Goal: Task Accomplishment & Management: Complete application form

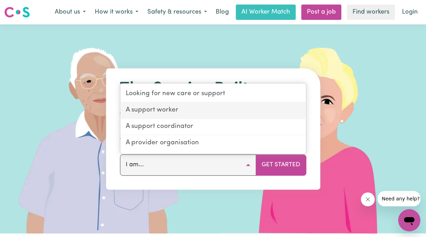
click at [155, 108] on link "A support worker" at bounding box center [213, 110] width 186 height 16
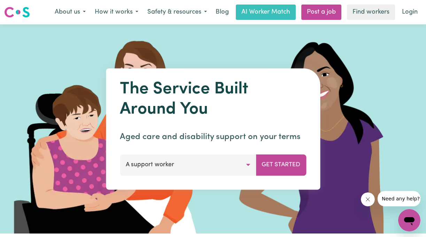
click at [217, 165] on button "A support worker" at bounding box center [188, 164] width 136 height 21
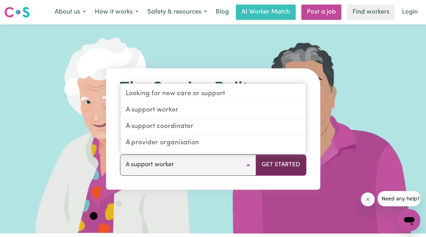
click at [265, 162] on button "Get Started" at bounding box center [281, 164] width 50 height 21
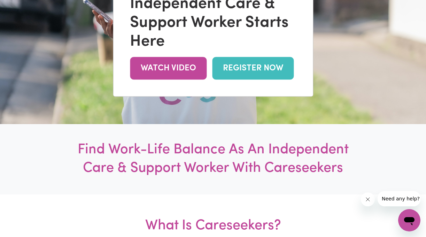
scroll to position [129, 0]
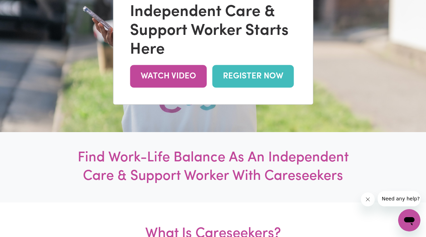
click at [235, 78] on link "REGISTER NOW" at bounding box center [252, 76] width 81 height 23
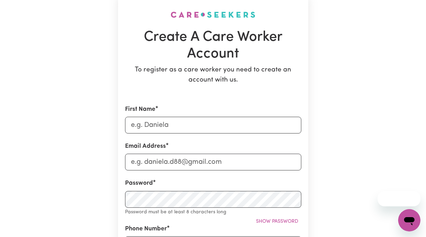
scroll to position [59, 0]
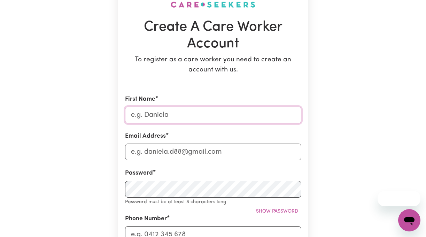
click at [202, 119] on input "First Name" at bounding box center [213, 115] width 176 height 17
type input "Joshua"
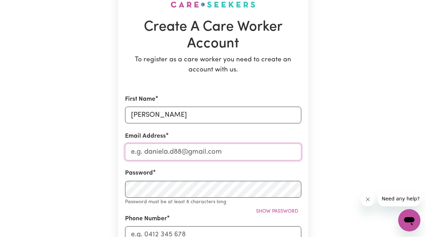
type input "2004joongbin@gmail.com"
type input "0459967200"
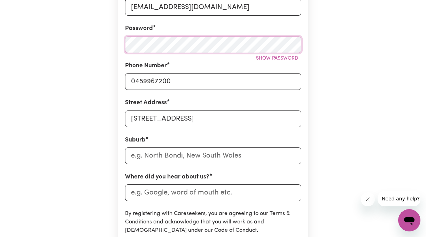
scroll to position [204, 0]
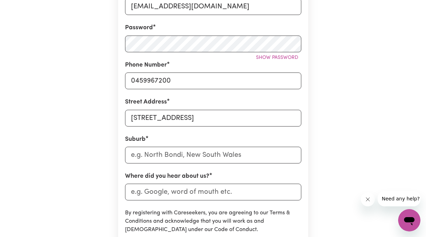
drag, startPoint x: 216, startPoint y: 130, endPoint x: 165, endPoint y: 126, distance: 51.4
click at [165, 126] on form "First Name Joshua Email Address 2004joongbin@gmail.com Password Show password P…" at bounding box center [213, 130] width 176 height 361
drag, startPoint x: 217, startPoint y: 115, endPoint x: 41, endPoint y: 87, distance: 177.3
click at [41, 87] on div "Create A Care Worker Account To register as a care worker you need to create an…" at bounding box center [213, 83] width 397 height 527
type input "272 Freemans Drive"
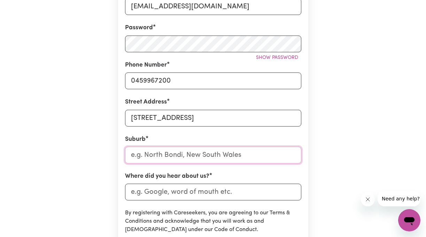
click at [195, 151] on input "text" at bounding box center [213, 155] width 176 height 17
type input "Coor"
type input "CoorABELL, New South Wales, 2479"
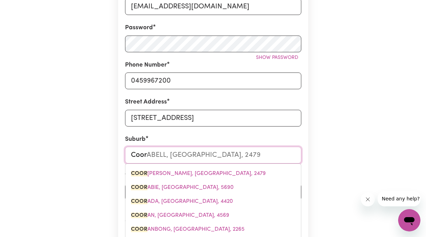
type input "Coo"
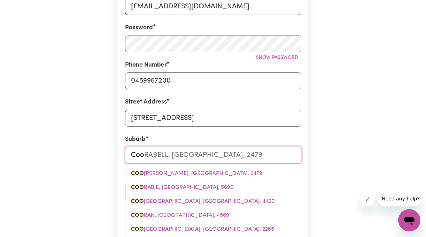
type input "CooBER PEDY, South Australia, 5723"
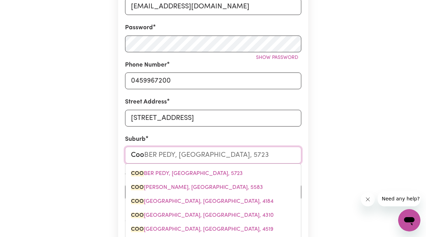
type input "Coor"
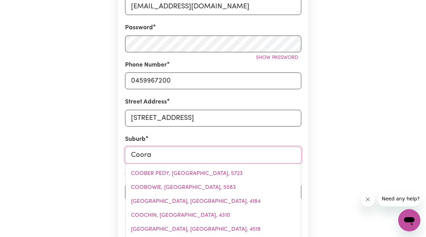
type input "Cooran"
type input "Cooran, Queensland, 4569"
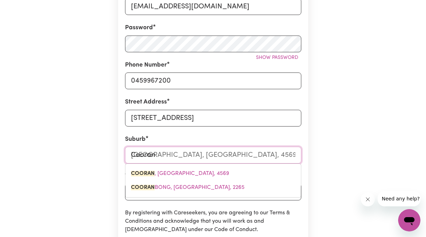
type input "Cooranb"
type input "CooranbONG, New South Wales, 2265"
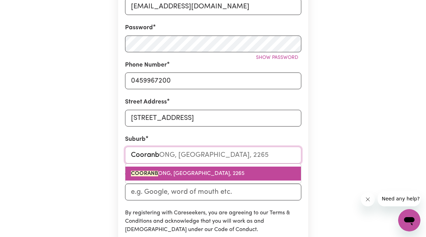
click at [208, 173] on span "COORANB ONG, New South Wales, 2265" at bounding box center [188, 174] width 114 height 6
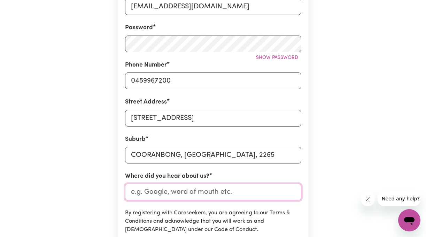
click at [205, 190] on input "Where did you hear about us?" at bounding box center [213, 191] width 176 height 17
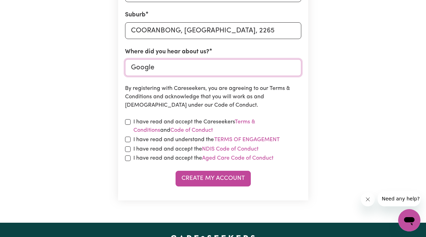
scroll to position [384, 0]
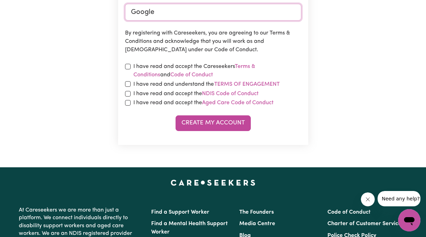
type input "Google"
click at [128, 67] on input "checkbox" at bounding box center [128, 67] width 6 height 6
checkbox input "true"
click at [128, 83] on input "checkbox" at bounding box center [128, 84] width 6 height 6
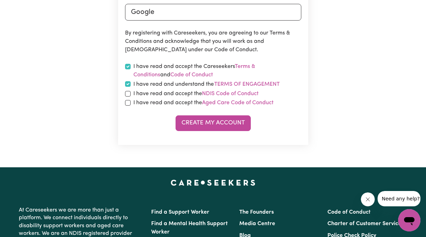
checkbox input "true"
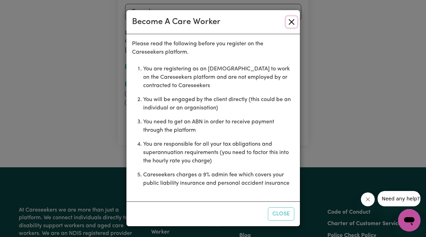
click at [289, 23] on button "Close" at bounding box center [291, 21] width 11 height 11
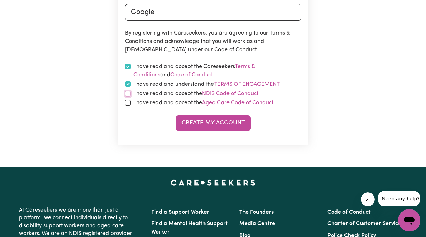
click at [128, 94] on input "checkbox" at bounding box center [128, 94] width 6 height 6
checkbox input "true"
click at [127, 105] on input "checkbox" at bounding box center [128, 103] width 6 height 6
checkbox input "true"
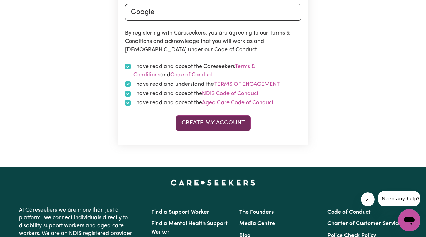
click at [212, 125] on button "Create My Account" at bounding box center [212, 122] width 75 height 15
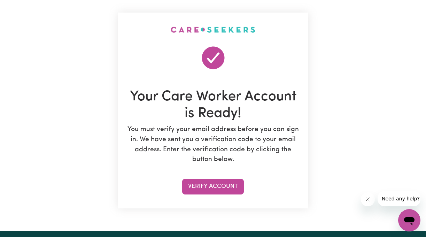
scroll to position [63, 0]
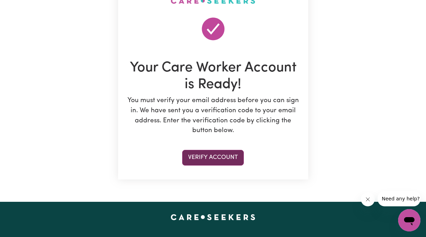
click at [217, 162] on button "Verify Account" at bounding box center [213, 157] width 62 height 15
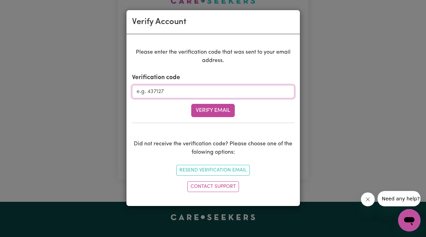
click at [205, 91] on input "Verification code" at bounding box center [213, 91] width 162 height 13
paste input "056472"
type input "056472"
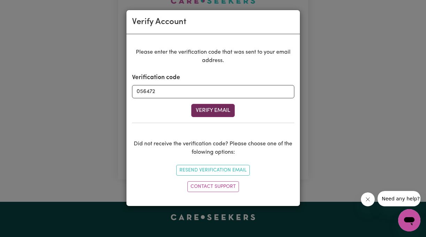
click at [208, 108] on button "Verify Email" at bounding box center [213, 110] width 44 height 13
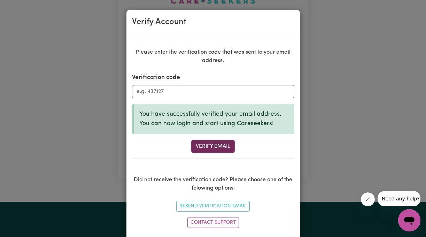
scroll to position [15, 0]
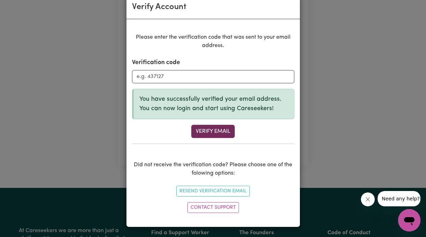
click at [224, 131] on button "Verify Email" at bounding box center [213, 131] width 44 height 13
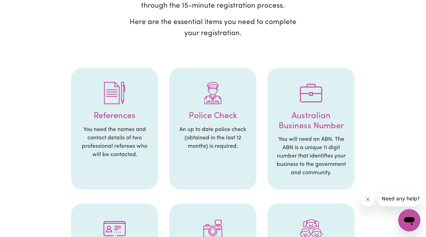
scroll to position [119, 0]
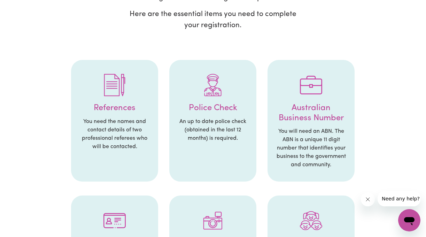
click at [120, 105] on li "References You need the names and contact details of two professional referees …" at bounding box center [114, 121] width 87 height 122
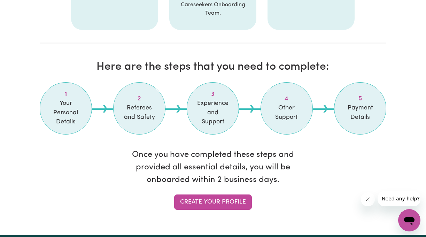
scroll to position [611, 0]
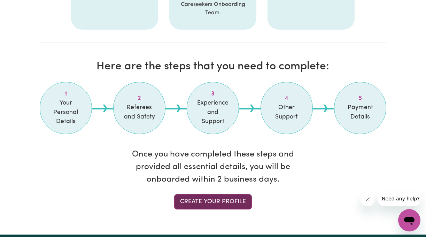
click at [217, 194] on link "Create your profile" at bounding box center [213, 201] width 78 height 15
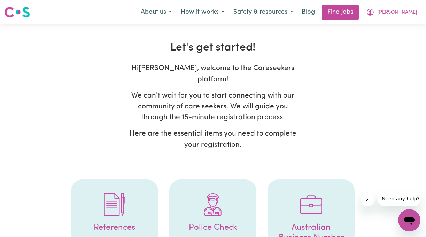
select select "Studying a healthcare related degree or qualification"
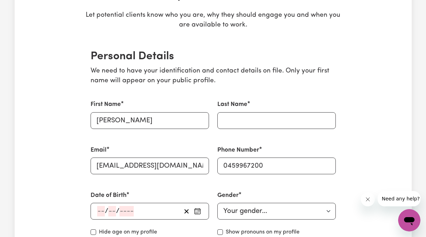
scroll to position [131, 0]
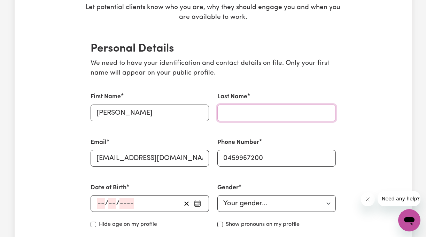
click at [234, 119] on input "Last Name" at bounding box center [276, 112] width 118 height 17
type input "Cho"
click at [157, 204] on div "/ /" at bounding box center [138, 203] width 85 height 10
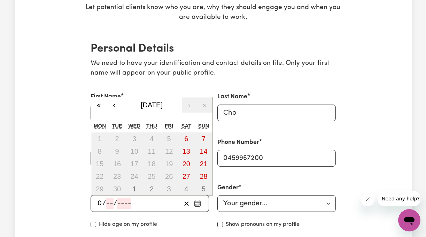
type input "04"
type input "01"
type input "200"
type input "2003-01-04"
type input "4"
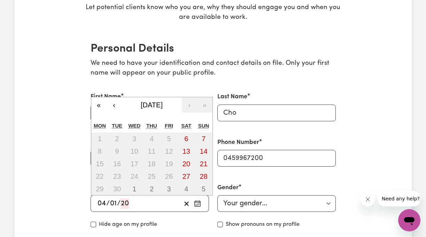
type input "1"
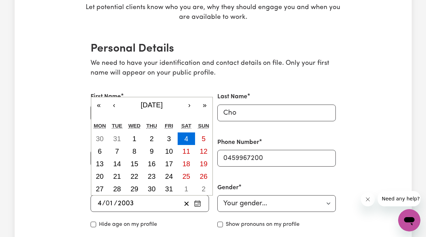
type input "200"
type input "2004-01-04"
type input "2004"
click at [232, 206] on select "Your gender... Female Male Non-binary Other Prefer not to say" at bounding box center [276, 203] width 118 height 17
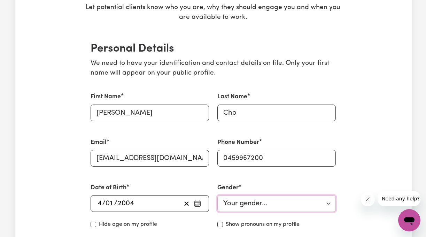
select select "male"
click at [217, 195] on select "Your gender... Female Male Non-binary Other Prefer not to say" at bounding box center [276, 203] width 118 height 17
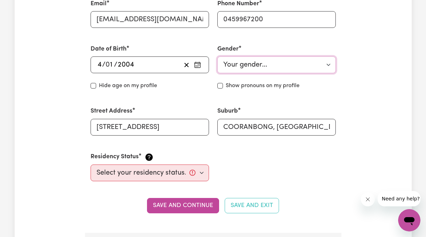
scroll to position [277, 0]
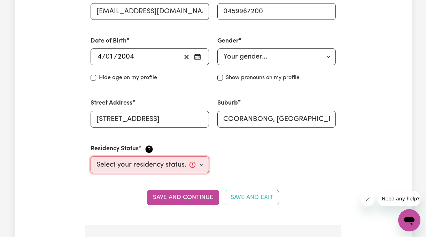
click at [174, 171] on select "Select your residency status... Australian citizen Australian PR Temporary Work…" at bounding box center [150, 164] width 118 height 17
select select "Australian Citizen"
click at [91, 156] on select "Select your residency status... Australian citizen Australian PR Temporary Work…" at bounding box center [150, 164] width 118 height 17
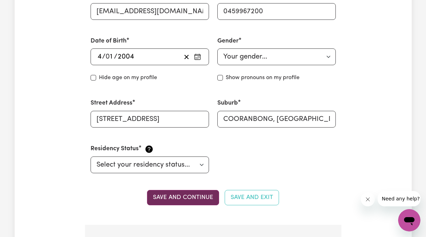
click at [197, 201] on button "Save and continue" at bounding box center [183, 197] width 72 height 15
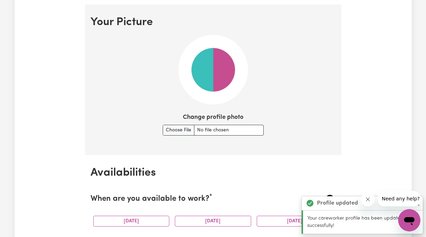
scroll to position [502, 0]
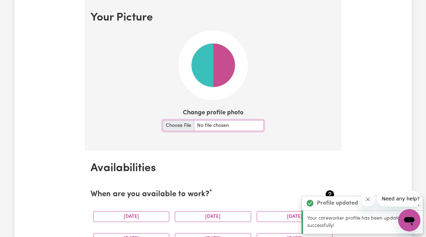
click at [201, 127] on input "Change profile photo" at bounding box center [213, 125] width 101 height 11
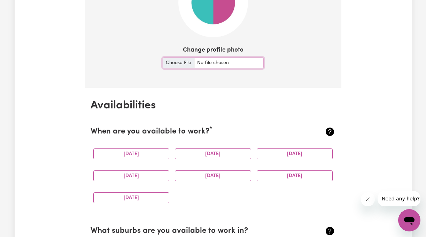
scroll to position [573, 0]
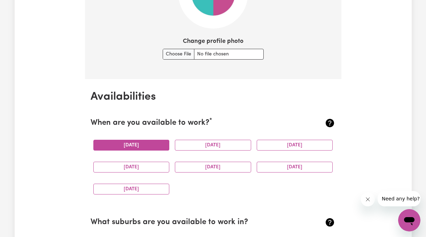
click at [155, 140] on button "Monday" at bounding box center [131, 145] width 76 height 11
click at [154, 144] on button "Monday" at bounding box center [131, 145] width 76 height 11
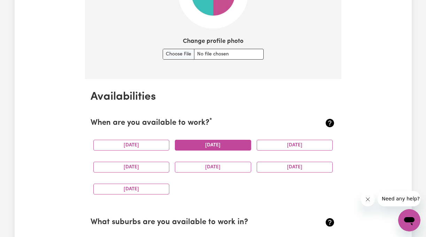
click at [207, 147] on button "Tuesday" at bounding box center [213, 145] width 76 height 11
click at [154, 162] on button "Thursday" at bounding box center [131, 167] width 76 height 11
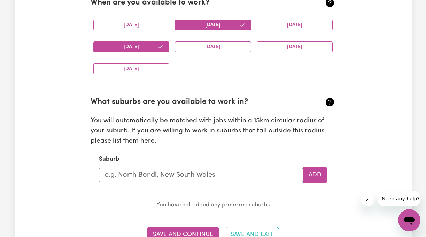
scroll to position [695, 0]
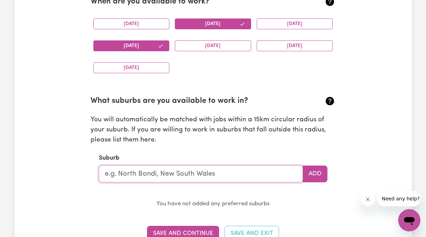
click at [203, 172] on input "text" at bounding box center [201, 173] width 204 height 17
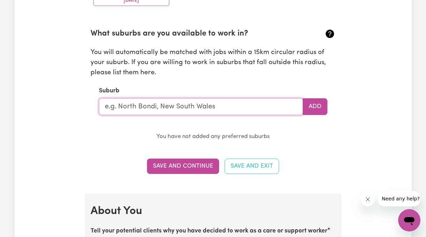
scroll to position [765, 0]
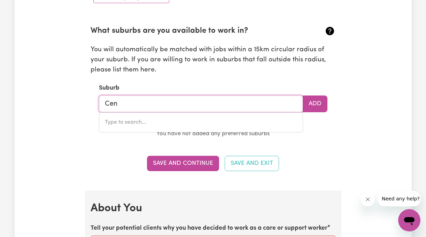
type input "Cent"
type input "CentENARY HEIGHTS, Queensland, 4350"
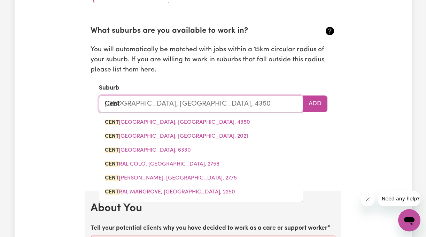
type input "Centr"
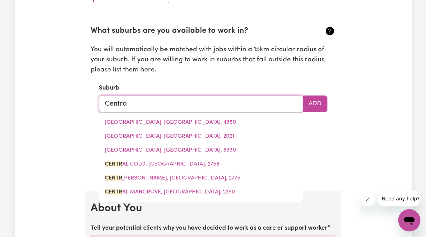
type input "Central"
type input "Central COLO, New South Wales, 2756"
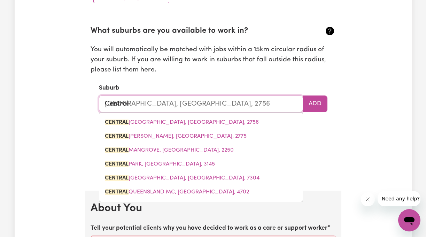
type input "Central c"
type input "Central cOLO, New South Wales, 2756"
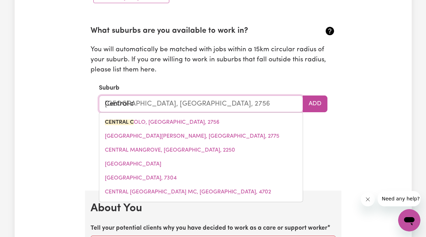
type input "Central co"
type input "Central coLO, New South Wales, 2756"
type input "Central coa"
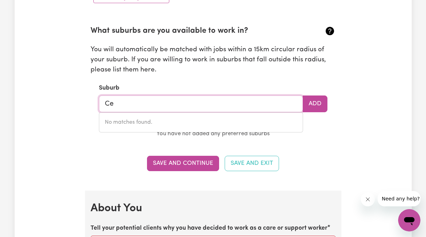
type input "C"
type input "newc"
type input "newcARLBEON, Western Australia, 6475"
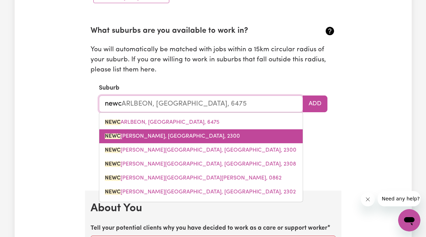
click at [215, 138] on link "NEWC ASTLE, New South Wales, 2300" at bounding box center [200, 136] width 203 height 14
type input "NEWCASTLE, New South Wales, 2300"
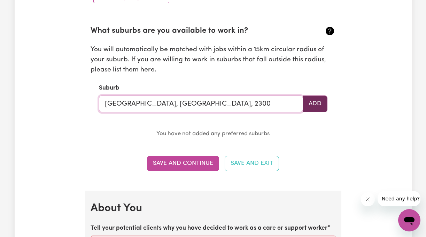
type input "NEWCASTLE, New South Wales, 2300"
click at [320, 103] on button "Add" at bounding box center [315, 103] width 25 height 17
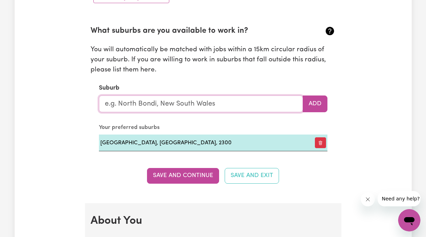
click at [257, 105] on input "text" at bounding box center [201, 103] width 204 height 17
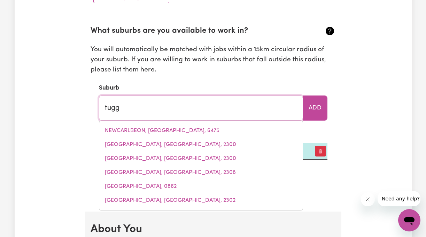
type input "tugge"
type input "tuggeRAH, New South Wales, 2259"
type input "tugger"
type input "tuggerAH, New South Wales, 2259"
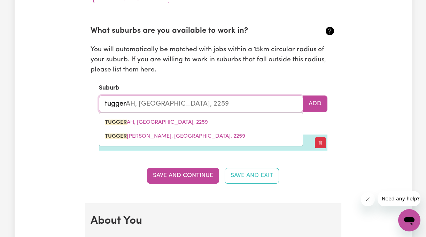
type input "tuggera"
type input "tuggeraH, New South Wales, 2259"
type input "tuggerah"
type input "tuggerah, New South Wales, 2259"
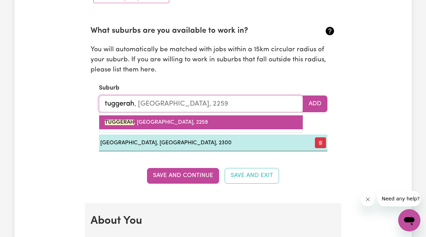
click at [220, 123] on link "TUGGERAH , New South Wales, 2259" at bounding box center [200, 122] width 203 height 14
type input "TUGGERAH, New South Wales, 2259"
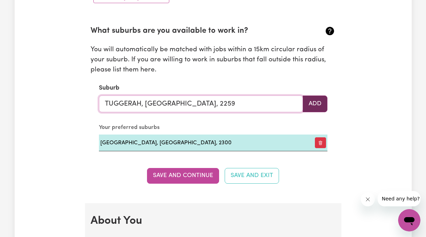
type input "TUGGERAH, New South Wales, 2259"
click at [314, 108] on button "Add" at bounding box center [315, 103] width 25 height 17
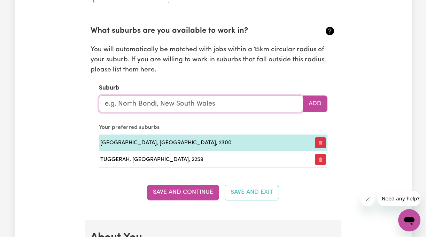
click at [256, 107] on input "text" at bounding box center [201, 103] width 204 height 17
type input "mor"
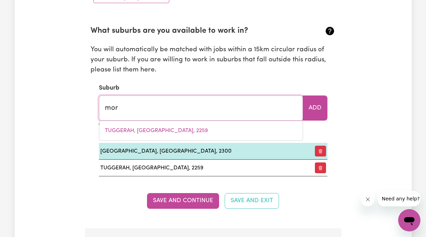
type input "morABY, Queensland, 4416"
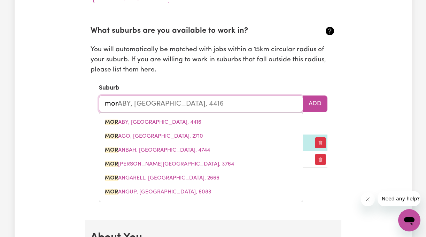
type input "mori"
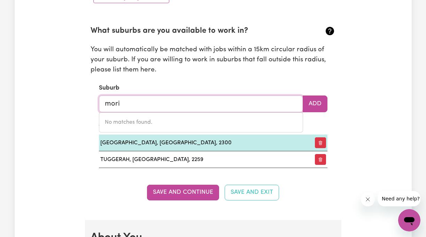
type input "mor"
type input "morABY, Queensland, 4416"
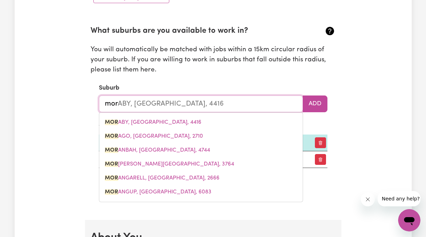
type input "morr"
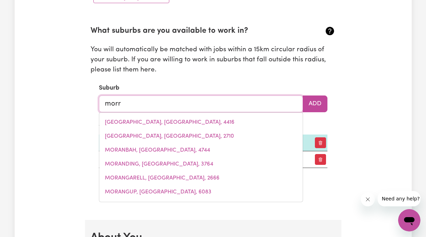
type input "morri"
type input "morriSONS, Victoria, 3334"
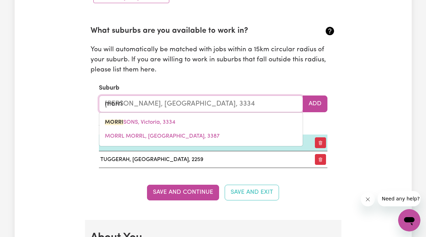
type input "morris"
type input "morrisONS, Victoria, 3334"
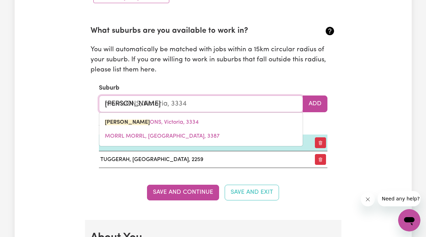
type input "morrise"
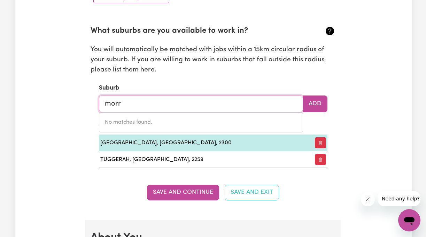
type input "mor"
type input "morABY, Queensland, 4416"
type input "morr"
type input "morri"
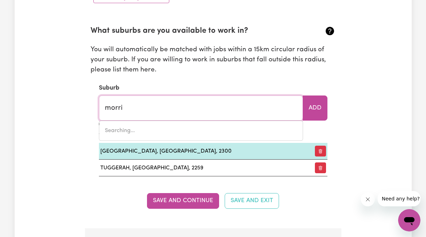
type input "morriSONS, Victoria, 3334"
type input "morr"
type input "morrISONS, Victoria, 3334"
type input "mor"
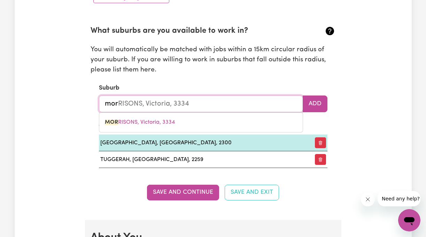
type input "morABY, Queensland, 4416"
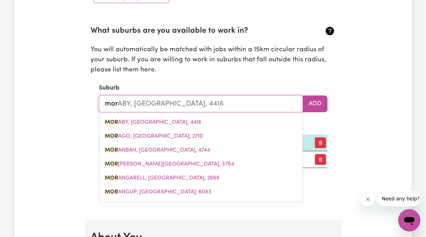
type input "mori"
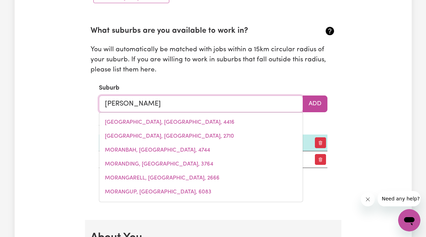
type input "morisset"
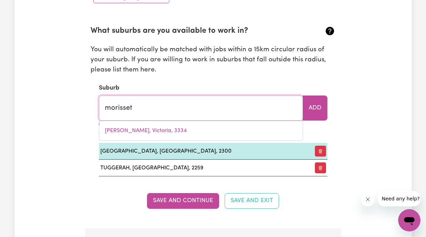
type input "morisset, New South Wales, 2264"
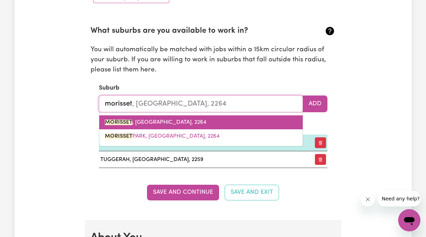
click at [203, 125] on link "MORISSET , New South Wales, 2264" at bounding box center [200, 122] width 203 height 14
type input "MORISSET, New South Wales, 2264"
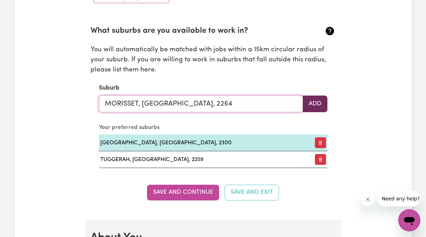
type input "MORISSET, New South Wales, 2264"
click at [308, 109] on button "Add" at bounding box center [315, 103] width 25 height 17
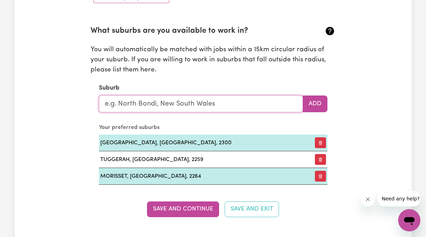
click at [250, 111] on input "text" at bounding box center [201, 103] width 204 height 17
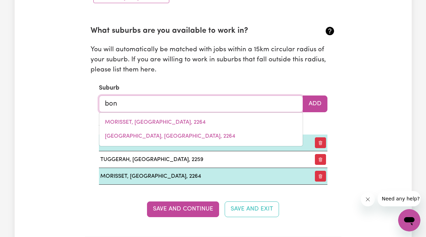
type input "bonn"
type input "bonn, Victoria, 3561"
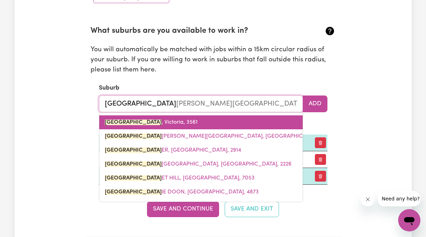
type input "Bonnells Bay"
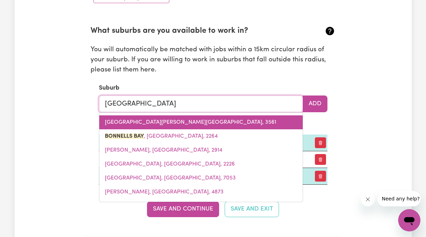
type input "Bonnells Bay, New South Wales, 2264"
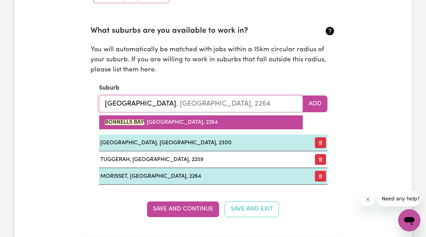
click at [188, 123] on span "BONNELLS BAY , New South Wales, 2264" at bounding box center [161, 122] width 113 height 6
type input "BONNELLS BAY, New South Wales, 2264"
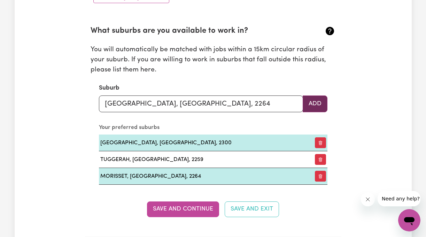
click at [309, 107] on button "Add" at bounding box center [315, 103] width 25 height 17
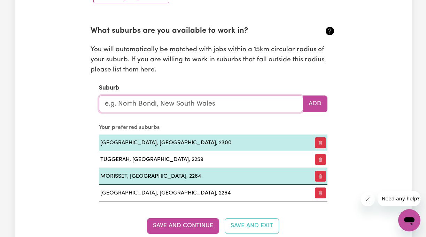
click at [279, 99] on input "text" at bounding box center [201, 103] width 204 height 17
type input "n"
type input "b"
type input "e"
type input "long"
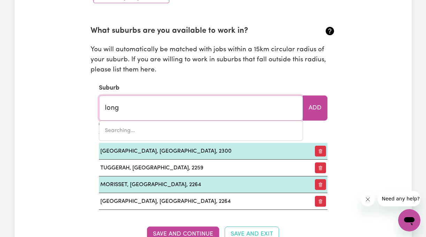
type input "long BEACH, New South Wales, 2536"
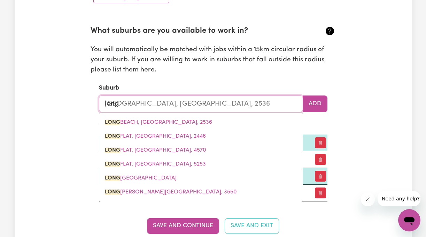
type input "long j"
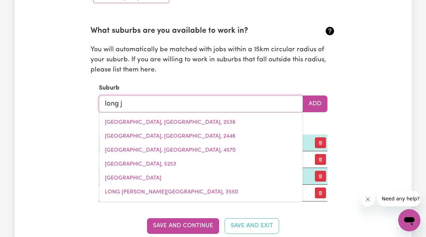
type input "long je"
type input "long jeTTY, New South Wales, 2261"
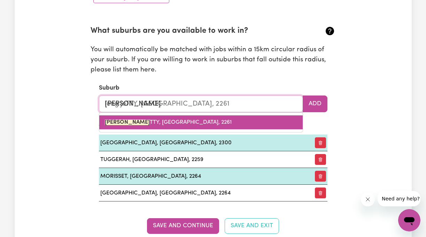
click at [255, 125] on link "LONG JE TTY, New South Wales, 2261" at bounding box center [200, 122] width 203 height 14
type input "LONG JETTY, New South Wales, 2261"
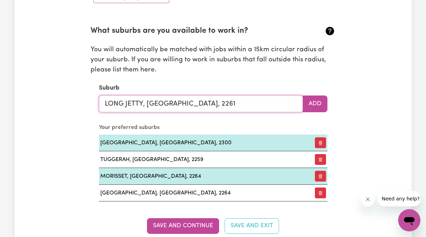
type input "LONG JETTY, New South Wales, 2261"
click at [311, 114] on section "What suburbs are you available to work in? You will automatically be matched wi…" at bounding box center [213, 107] width 245 height 187
click at [315, 107] on button "Add" at bounding box center [315, 103] width 25 height 17
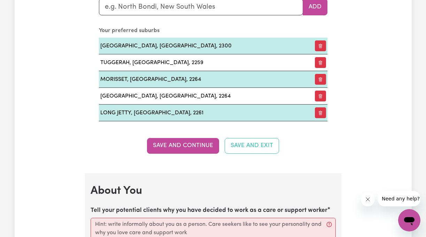
scroll to position [874, 0]
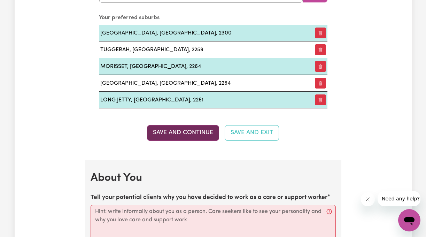
click at [190, 135] on button "Save and Continue" at bounding box center [183, 132] width 72 height 15
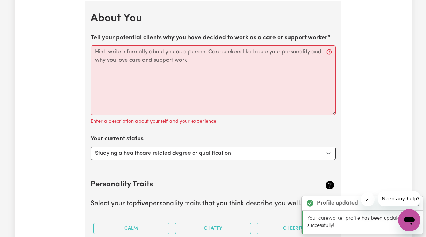
scroll to position [1034, 0]
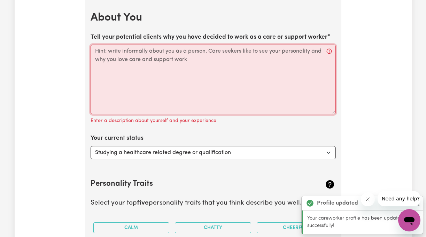
click at [187, 83] on textarea "Tell your potential clients why you have decided to work as a care or support w…" at bounding box center [213, 80] width 245 height 70
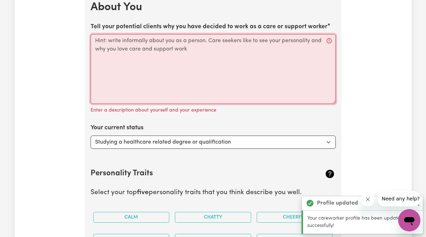
scroll to position [1053, 0]
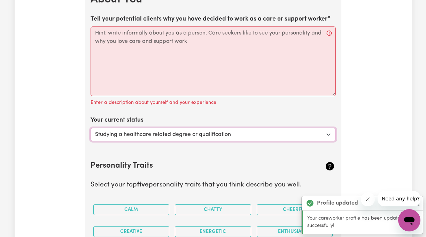
click at [174, 135] on select "Select... Studying a healthcare related degree or qualification Studying a non-…" at bounding box center [213, 134] width 245 height 13
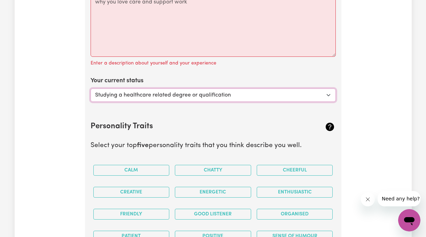
scroll to position [1094, 0]
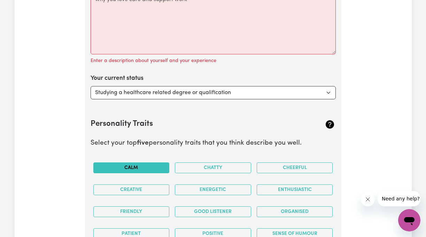
click at [162, 165] on button "Calm" at bounding box center [131, 167] width 76 height 11
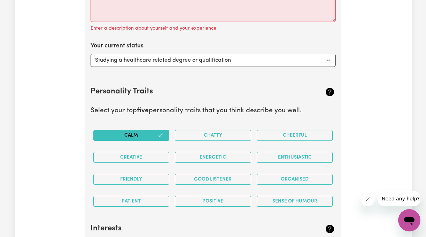
scroll to position [1128, 0]
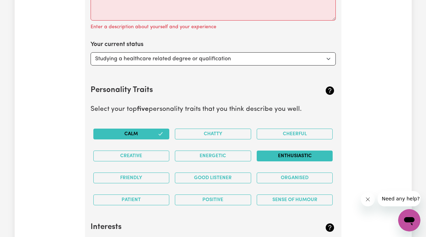
click at [275, 157] on button "Enthusiastic" at bounding box center [295, 155] width 76 height 11
click at [276, 195] on button "Sense of Humour" at bounding box center [295, 199] width 76 height 11
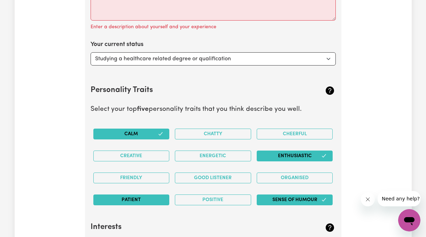
click at [158, 202] on button "Patient" at bounding box center [131, 199] width 76 height 11
click at [144, 180] on button "Friendly" at bounding box center [131, 177] width 76 height 11
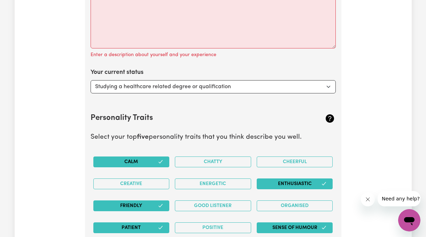
scroll to position [1097, 0]
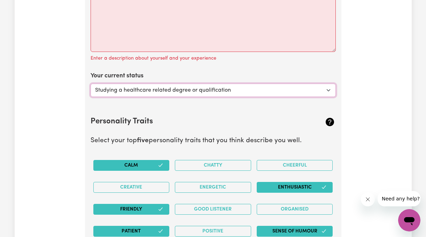
click at [167, 93] on select "Select... Studying a healthcare related degree or qualification Studying a non-…" at bounding box center [213, 90] width 245 height 13
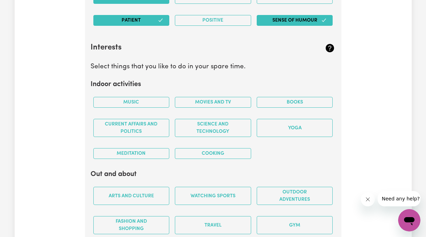
scroll to position [1307, 0]
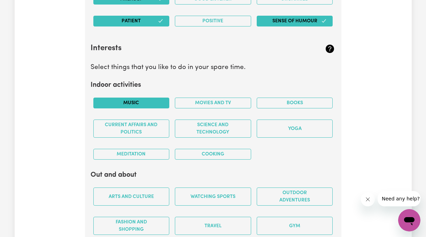
click at [141, 107] on button "Music" at bounding box center [131, 102] width 76 height 11
click at [223, 102] on button "Movies and TV" at bounding box center [213, 102] width 76 height 11
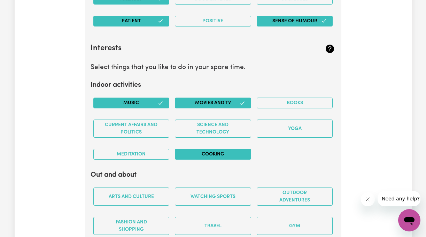
click at [197, 150] on button "Cooking" at bounding box center [213, 154] width 76 height 11
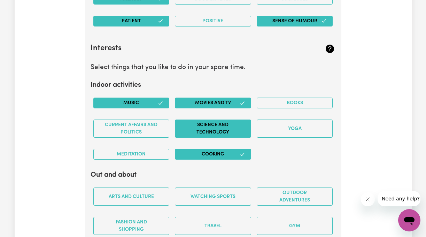
click at [236, 130] on button "Science and Technology" at bounding box center [213, 128] width 76 height 18
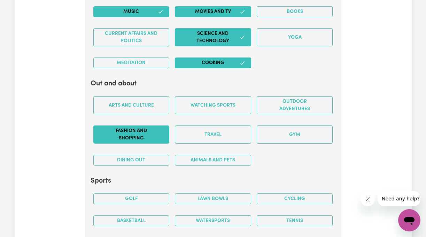
scroll to position [1401, 0]
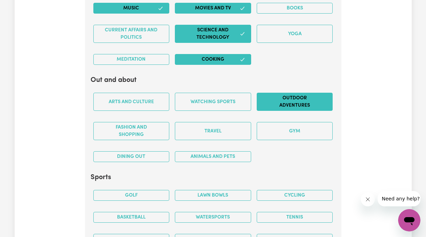
click at [283, 101] on button "Outdoor adventures" at bounding box center [295, 102] width 76 height 18
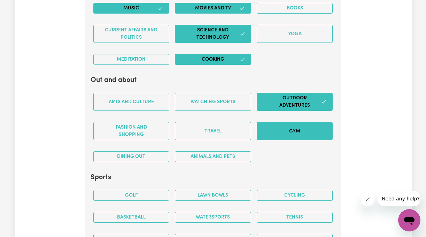
click at [275, 132] on button "Gym" at bounding box center [295, 131] width 76 height 18
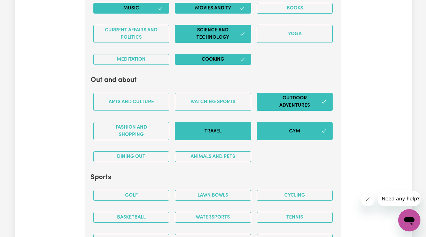
click at [225, 127] on button "Travel" at bounding box center [213, 131] width 76 height 18
click at [158, 155] on button "Dining out" at bounding box center [131, 156] width 76 height 11
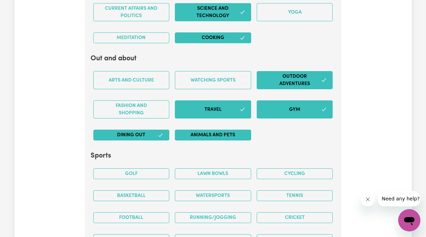
scroll to position [1425, 0]
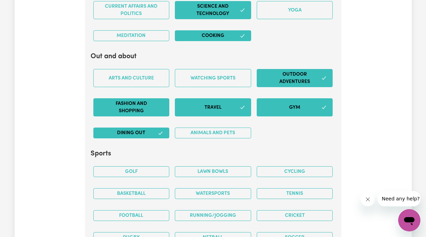
click at [140, 107] on button "Fashion and shopping" at bounding box center [131, 107] width 76 height 18
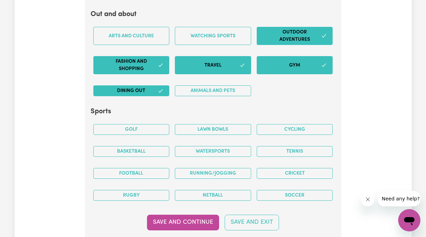
scroll to position [1475, 0]
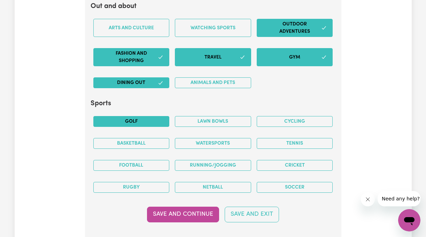
click at [156, 123] on button "Golf" at bounding box center [131, 121] width 76 height 11
click at [277, 148] on button "Tennis" at bounding box center [295, 143] width 76 height 11
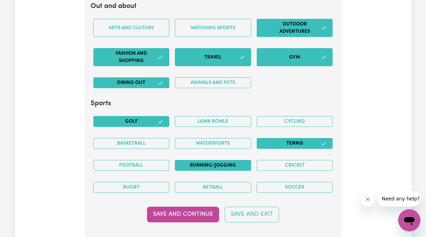
click at [197, 170] on button "Running/Jogging" at bounding box center [213, 165] width 76 height 11
click at [202, 146] on button "Watersports" at bounding box center [213, 143] width 76 height 11
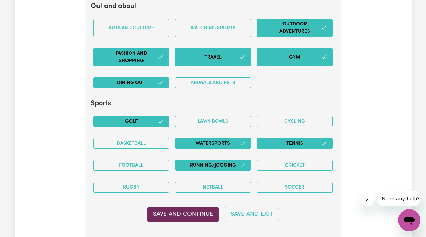
click at [199, 214] on button "Save and Continue" at bounding box center [183, 213] width 72 height 15
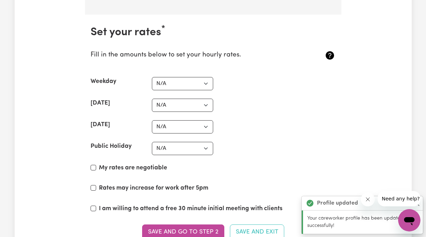
scroll to position [1702, 0]
click at [187, 78] on select "N/A $37 $38 $39 $40 $41 $42 $43 $44 $45 $46 $47 $48 $49 $50 $51 $52 $53 $54 $55…" at bounding box center [182, 83] width 61 height 13
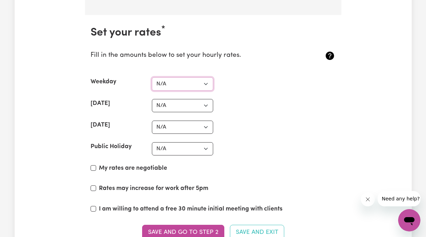
click at [188, 82] on select "N/A $37 $38 $39 $40 $41 $42 $43 $44 $45 $46 $47 $48 $49 $50 $51 $52 $53 $54 $55…" at bounding box center [182, 83] width 61 height 13
select select "50"
click at [152, 77] on select "N/A $37 $38 $39 $40 $41 $42 $43 $44 $45 $46 $47 $48 $49 $50 $51 $52 $53 $54 $55…" at bounding box center [182, 83] width 61 height 13
click at [194, 103] on select "N/A $37 $38 $39 $40 $41 $42 $43 $44 $45 $46 $47 $48 $49 $50 $51 $52 $53 $54 $55…" at bounding box center [182, 105] width 61 height 13
select select "100"
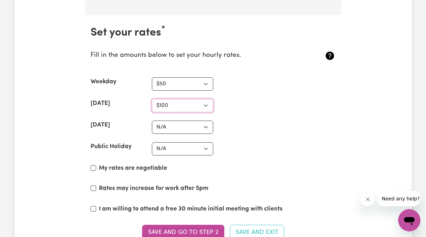
click at [152, 99] on select "N/A $37 $38 $39 $40 $41 $42 $43 $44 $45 $46 $47 $48 $49 $50 $51 $52 $53 $54 $55…" at bounding box center [182, 105] width 61 height 13
click at [185, 126] on select "N/A $37 $38 $39 $40 $41 $42 $43 $44 $45 $46 $47 $48 $49 $50 $51 $52 $53 $54 $55…" at bounding box center [182, 126] width 61 height 13
select select "100"
click at [152, 120] on select "N/A $37 $38 $39 $40 $41 $42 $43 $44 $45 $46 $47 $48 $49 $50 $51 $52 $53 $54 $55…" at bounding box center [182, 126] width 61 height 13
click at [184, 149] on select "N/A $37 $38 $39 $40 $41 $42 $43 $44 $45 $46 $47 $48 $49 $50 $51 $52 $53 $54 $55…" at bounding box center [182, 148] width 61 height 13
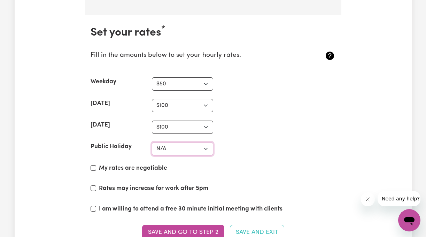
select select "100"
click at [152, 142] on select "N/A $37 $38 $39 $40 $41 $42 $43 $44 $45 $46 $47 $48 $49 $50 $51 $52 $53 $54 $55…" at bounding box center [182, 148] width 61 height 13
click at [195, 87] on select "N/A $37 $38 $39 $40 $41 $42 $43 $44 $45 $46 $47 $48 $49 $50 $51 $52 $53 $54 $55…" at bounding box center [182, 83] width 61 height 13
select select "60"
click at [152, 77] on select "N/A $37 $38 $39 $40 $41 $42 $43 $44 $45 $46 $47 $48 $49 $50 $51 $52 $53 $54 $55…" at bounding box center [182, 83] width 61 height 13
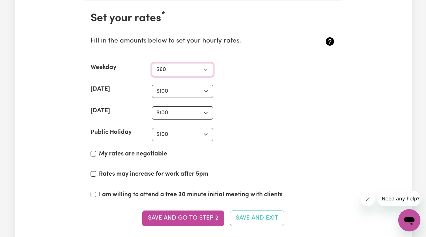
scroll to position [1720, 0]
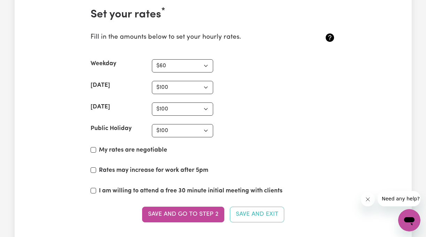
click at [148, 149] on label "My rates are negotiable" at bounding box center [133, 150] width 68 height 9
click at [96, 149] on input "My rates are negotiable" at bounding box center [94, 150] width 6 height 6
checkbox input "true"
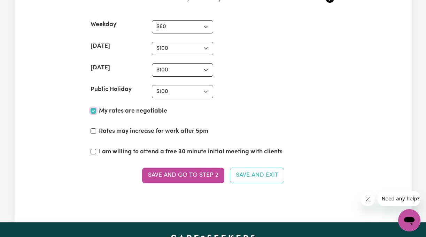
scroll to position [1766, 0]
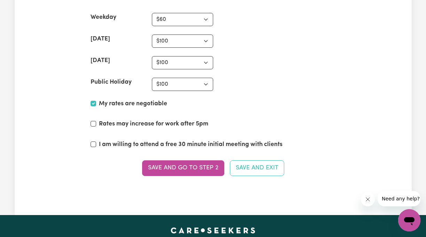
click at [211, 143] on label "I am willing to attend a free 30 minute initial meeting with clients" at bounding box center [190, 144] width 183 height 9
click at [96, 143] on input "I am willing to attend a free 30 minute initial meeting with clients" at bounding box center [94, 144] width 6 height 6
checkbox input "true"
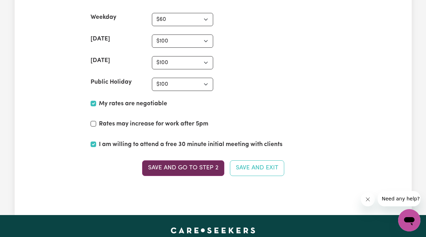
click at [202, 168] on button "Save and go to Step 2" at bounding box center [183, 167] width 82 height 15
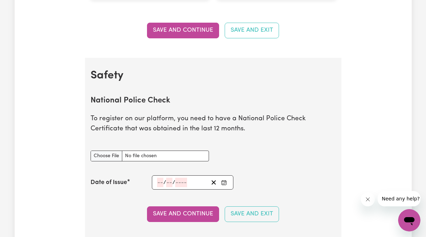
scroll to position [435, 0]
